Goal: Task Accomplishment & Management: Manage account settings

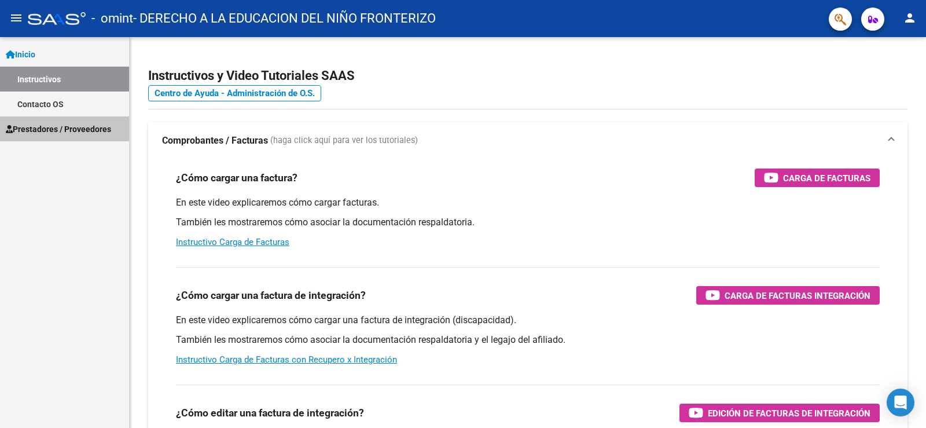
click at [51, 126] on span "Prestadores / Proveedores" at bounding box center [58, 129] width 105 height 13
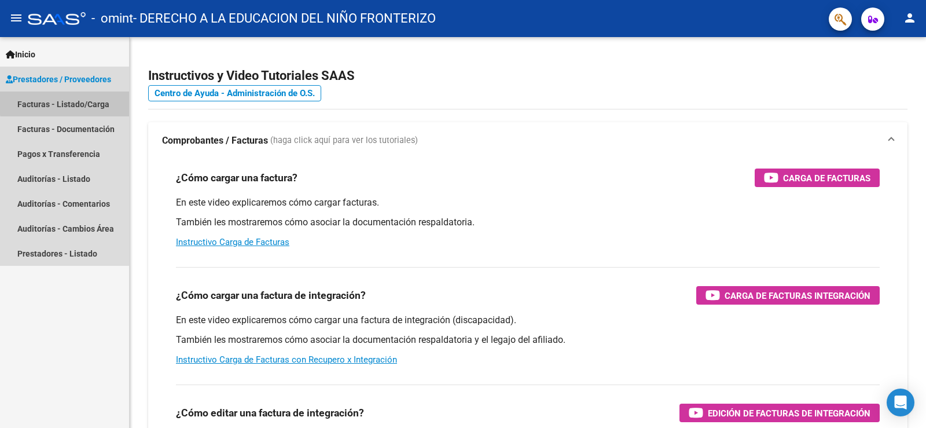
click at [74, 102] on link "Facturas - Listado/Carga" at bounding box center [64, 103] width 129 height 25
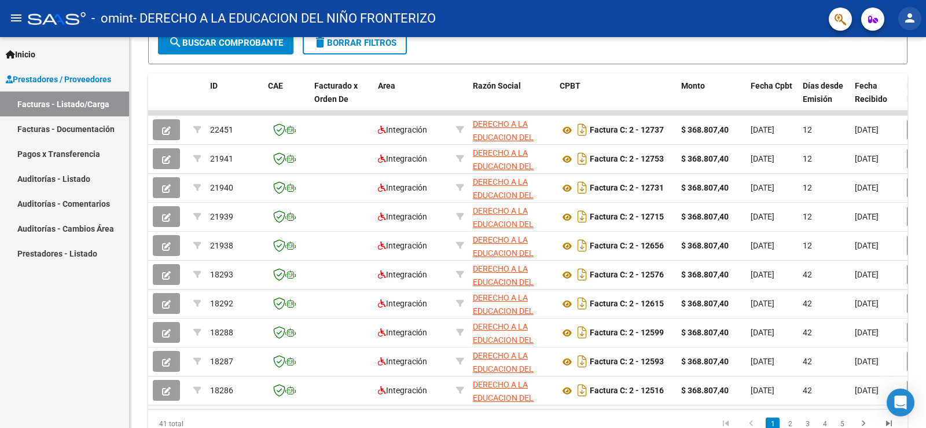
click at [911, 16] on mat-icon "person" at bounding box center [910, 18] width 14 height 14
click at [885, 76] on button "exit_to_app Salir" at bounding box center [886, 77] width 71 height 28
